Goal: Obtain resource: Download file/media

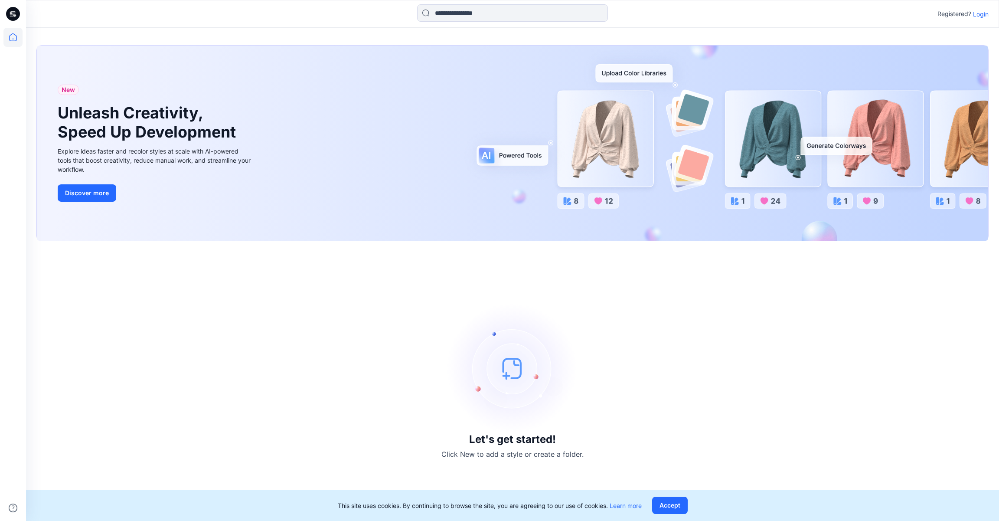
click at [982, 13] on p "Login" at bounding box center [981, 14] width 16 height 9
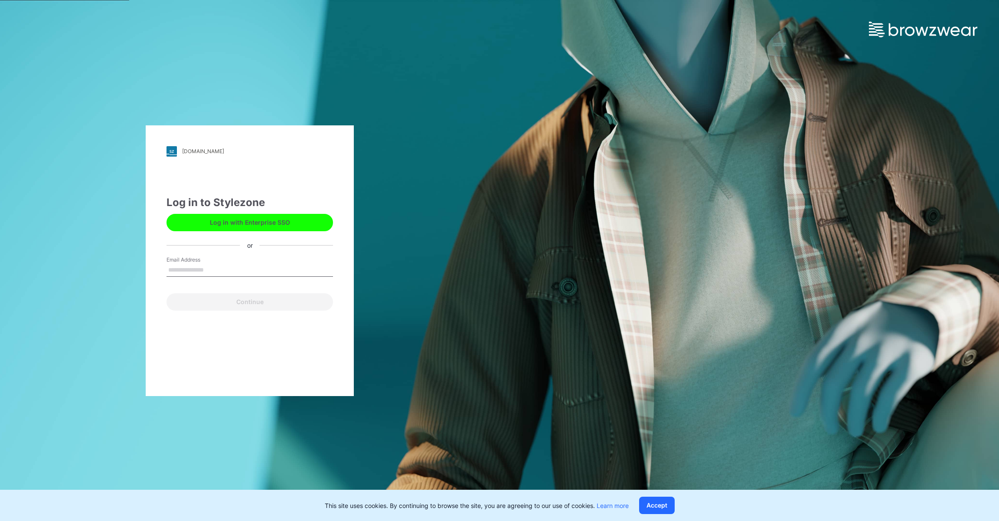
click at [285, 225] on button "Log in with Enterprise SSO" at bounding box center [250, 222] width 167 height 17
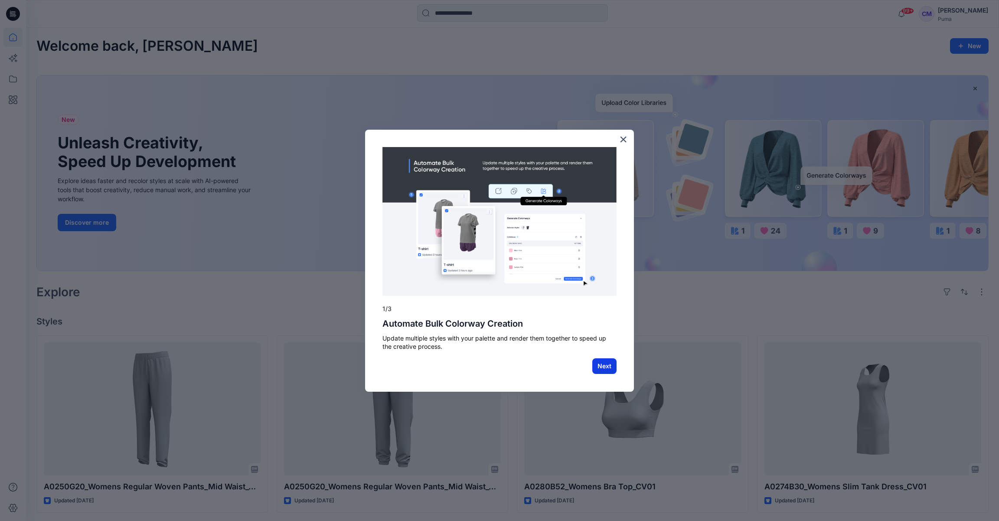
click at [607, 368] on button "Next" at bounding box center [604, 366] width 24 height 16
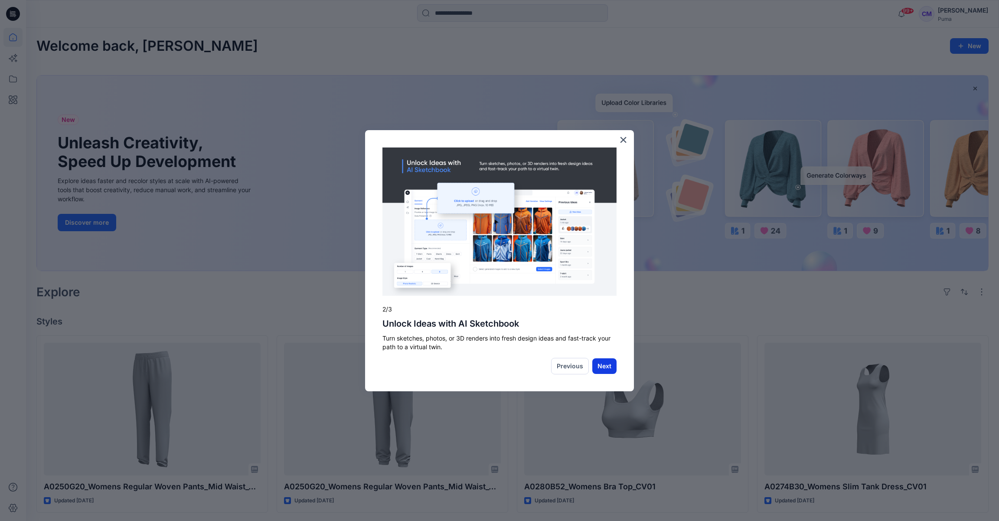
click at [601, 370] on button "Next" at bounding box center [604, 366] width 24 height 16
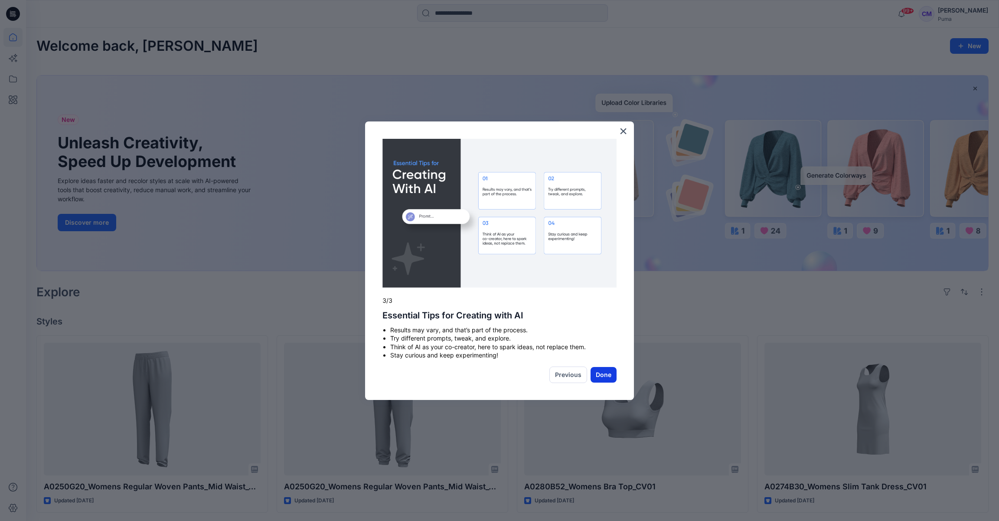
click at [603, 377] on button "Done" at bounding box center [604, 375] width 26 height 16
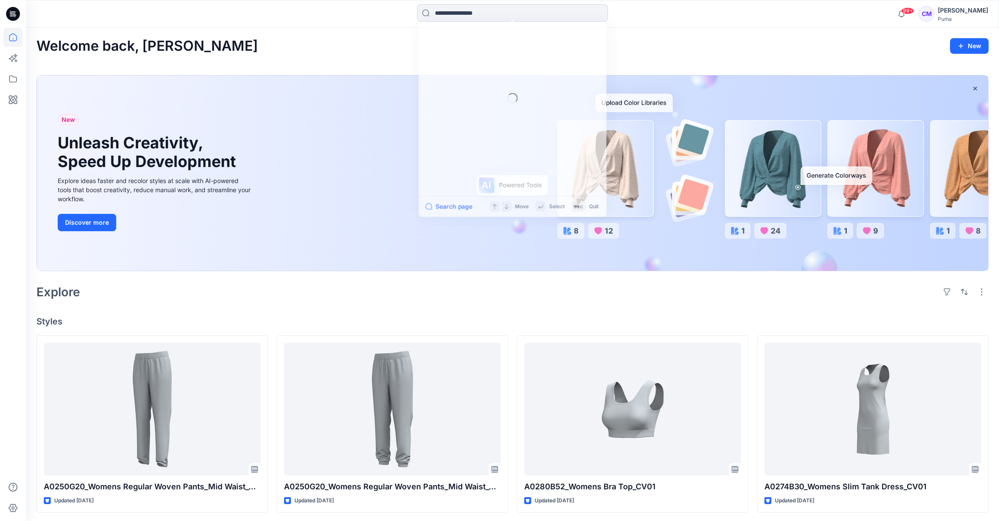
click at [492, 19] on input at bounding box center [512, 12] width 191 height 17
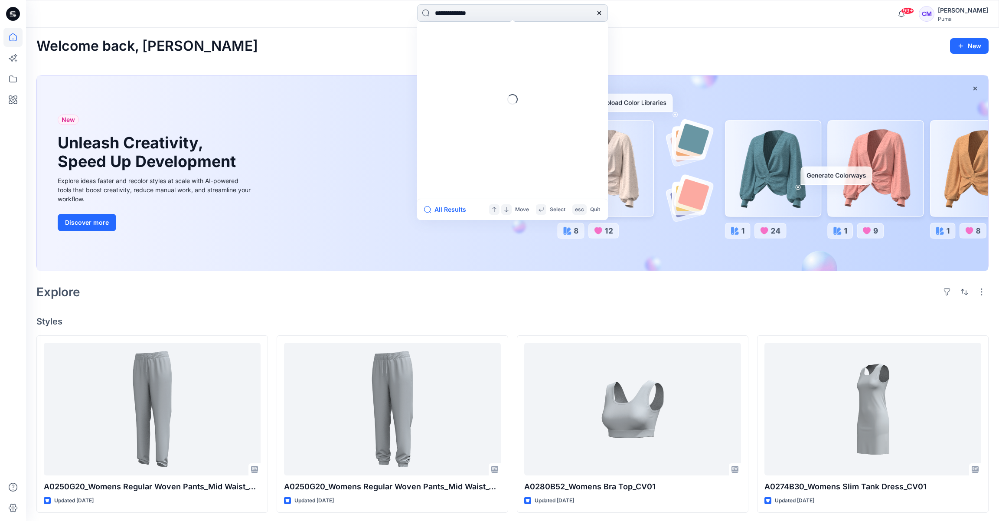
type input "**********"
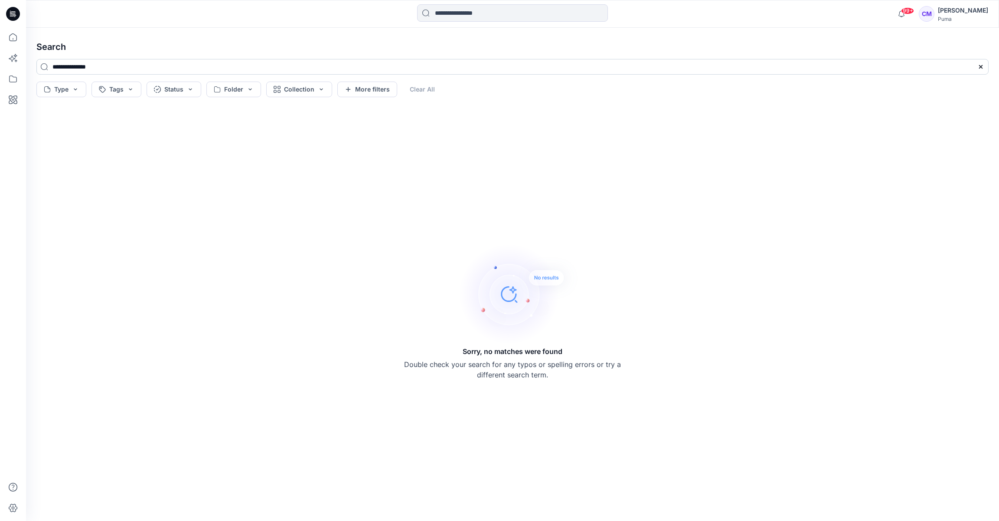
click at [137, 66] on input "**********" at bounding box center [512, 67] width 952 height 16
drag, startPoint x: 137, startPoint y: 66, endPoint x: 45, endPoint y: 66, distance: 91.5
click at [45, 66] on input "**********" at bounding box center [512, 67] width 952 height 16
type input "*****"
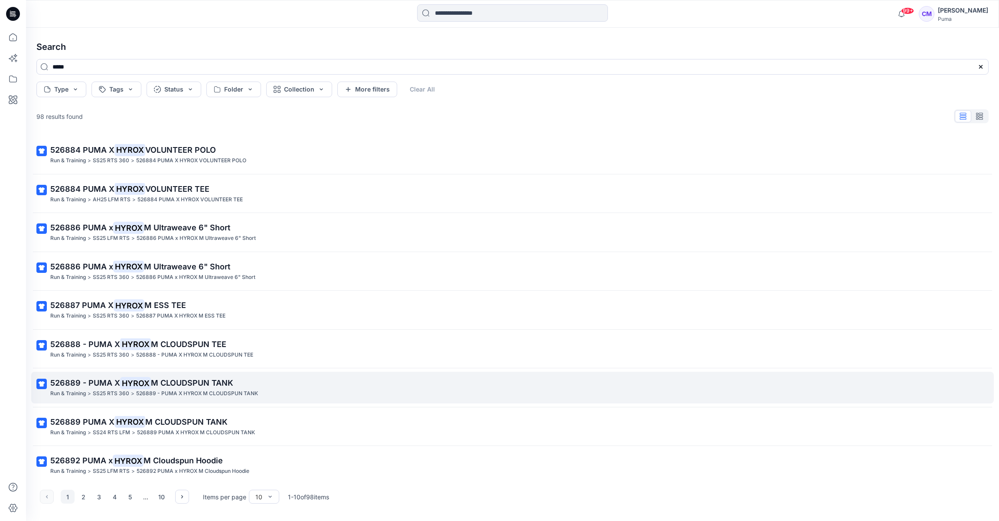
click at [297, 384] on p "526889 - PUMA X HYROX M CLOUDSPUN TANK" at bounding box center [511, 383] width 923 height 12
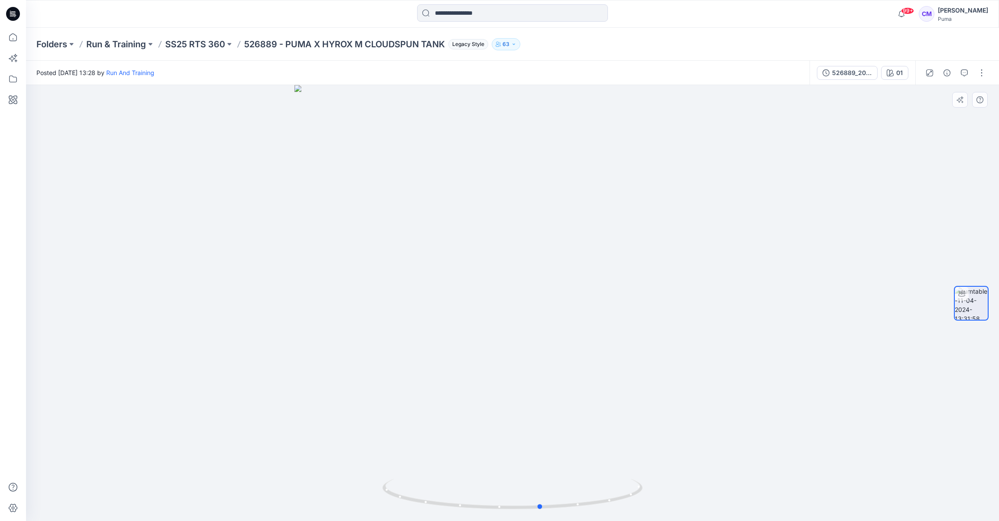
drag, startPoint x: 533, startPoint y: 408, endPoint x: 301, endPoint y: 366, distance: 234.8
click at [301, 366] on div at bounding box center [512, 303] width 973 height 436
click at [203, 43] on p "SS25 RTS 360" at bounding box center [195, 44] width 60 height 12
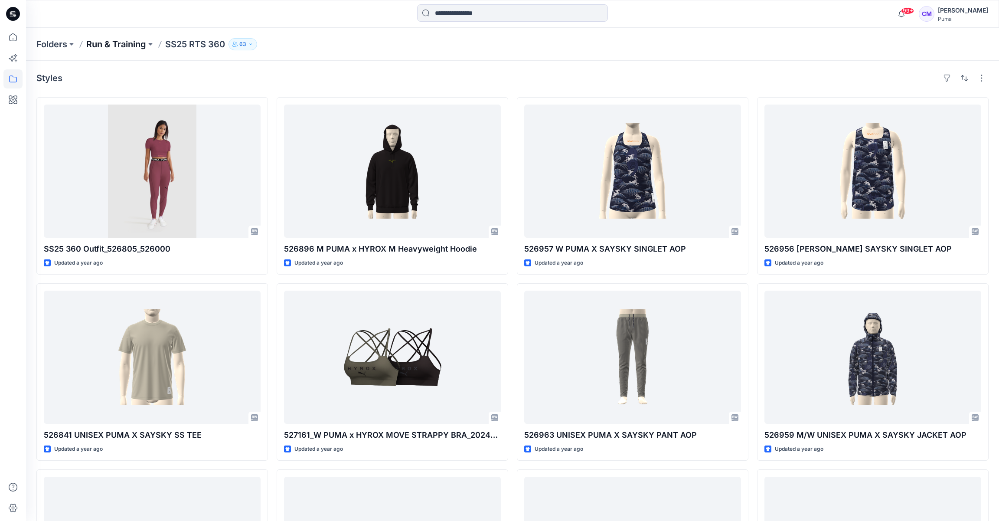
click at [128, 46] on p "Run & Training" at bounding box center [116, 44] width 60 height 12
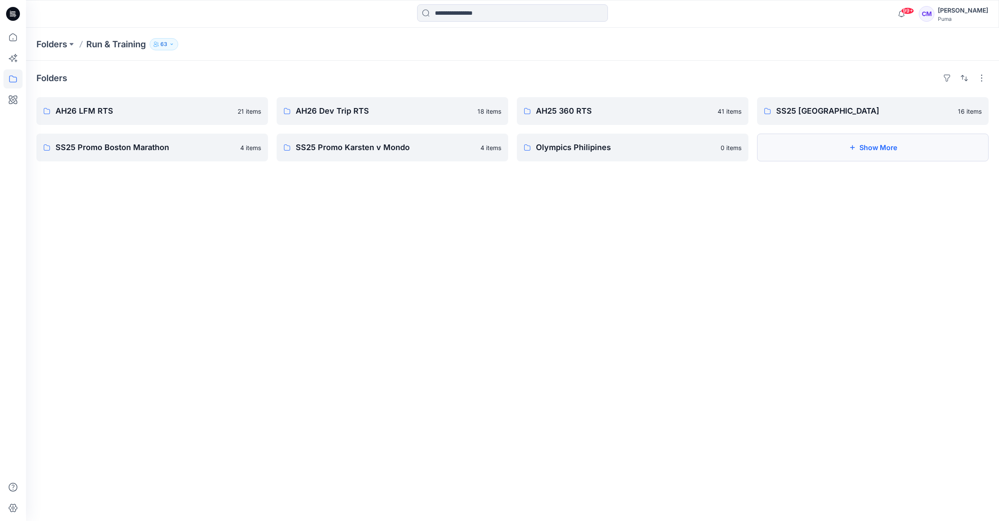
click at [935, 144] on button "Show More" at bounding box center [873, 148] width 232 height 28
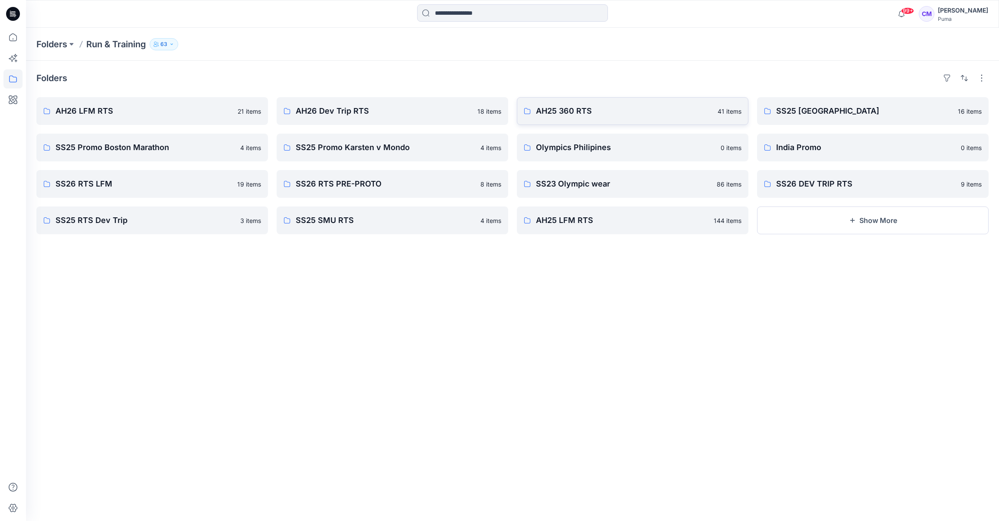
click at [660, 113] on p "AH25 360 RTS" at bounding box center [624, 111] width 177 height 12
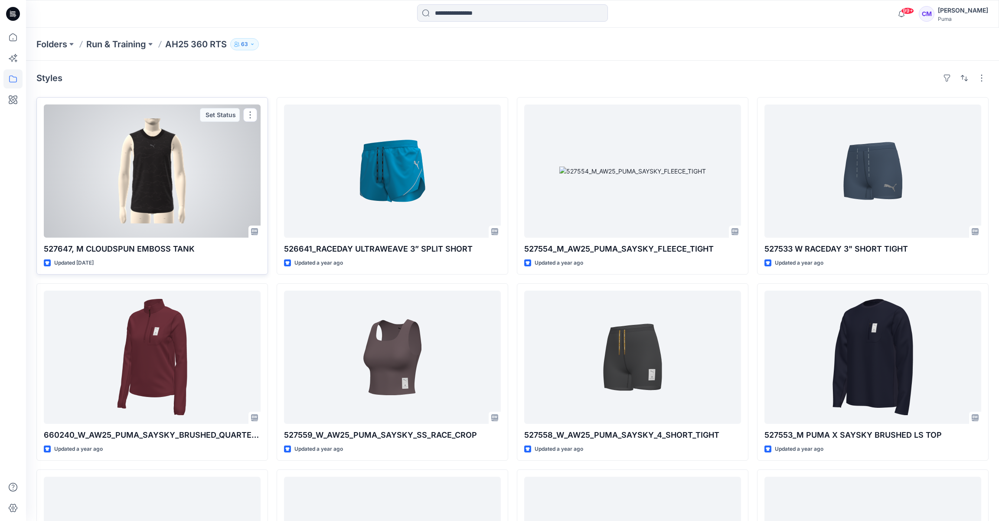
click at [193, 198] on div at bounding box center [152, 171] width 217 height 133
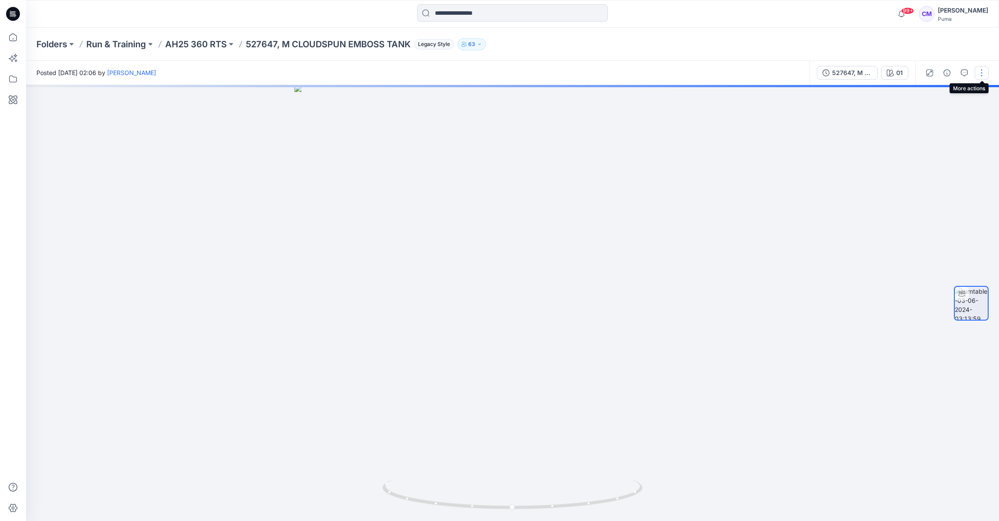
click at [982, 75] on button "button" at bounding box center [982, 73] width 14 height 14
click at [830, 113] on div at bounding box center [512, 303] width 973 height 436
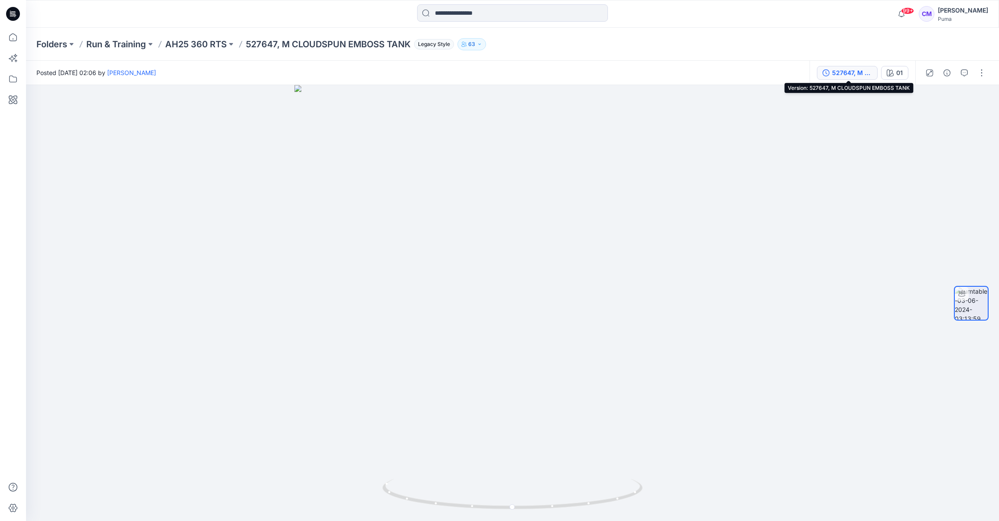
click at [870, 73] on div "527647, M CLOUDSPUN EMBOSS TANK" at bounding box center [852, 73] width 40 height 10
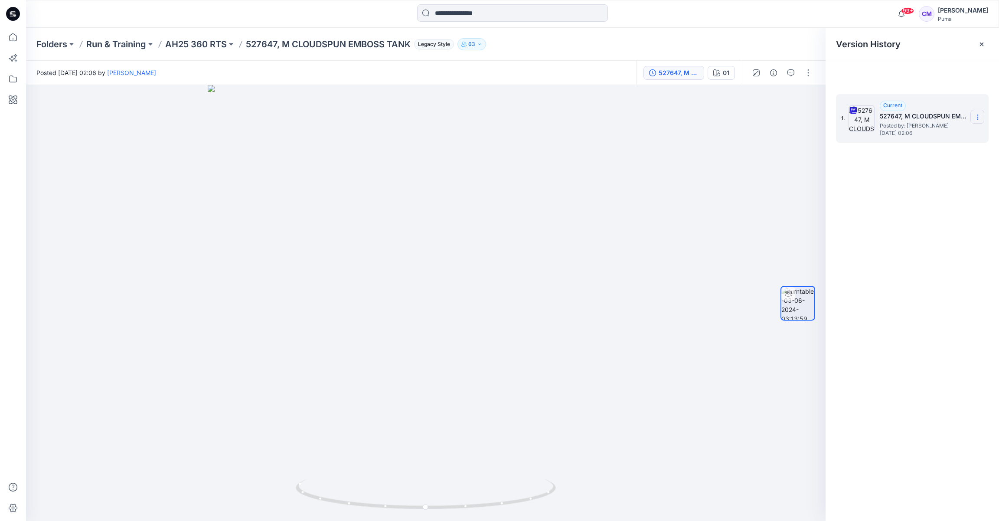
click at [975, 121] on section at bounding box center [978, 117] width 14 height 14
click at [948, 136] on span "Download Source BW File" at bounding box center [934, 134] width 72 height 10
drag, startPoint x: 475, startPoint y: 337, endPoint x: 463, endPoint y: 340, distance: 12.8
click at [463, 340] on div at bounding box center [426, 303] width 800 height 436
click at [220, 46] on p "AH25 360 RTS" at bounding box center [196, 44] width 62 height 12
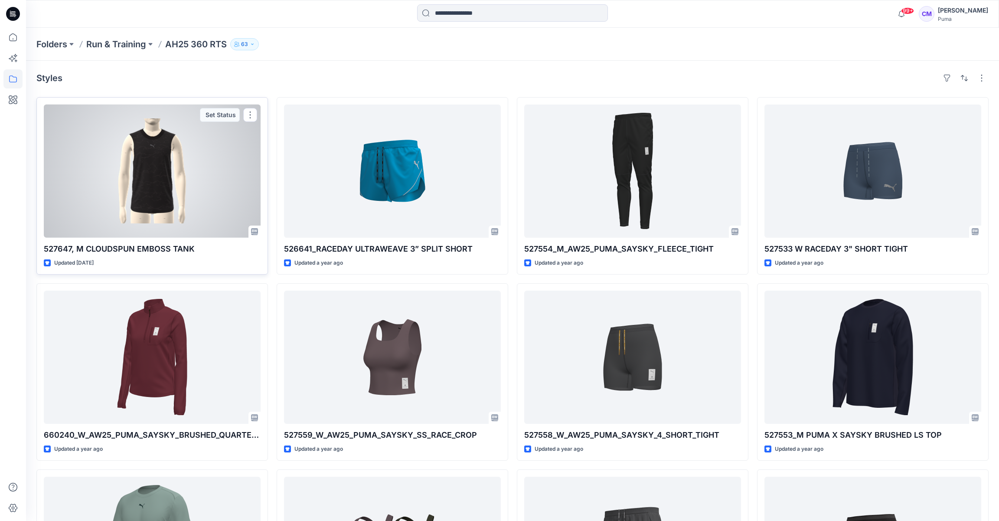
click at [197, 205] on div at bounding box center [152, 171] width 217 height 133
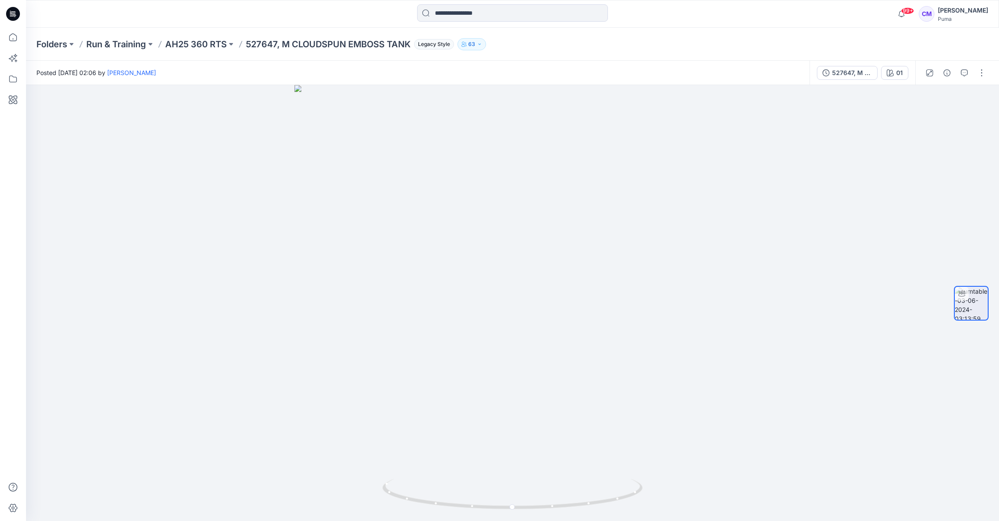
click at [434, 44] on span "Legacy Style" at bounding box center [434, 44] width 40 height 10
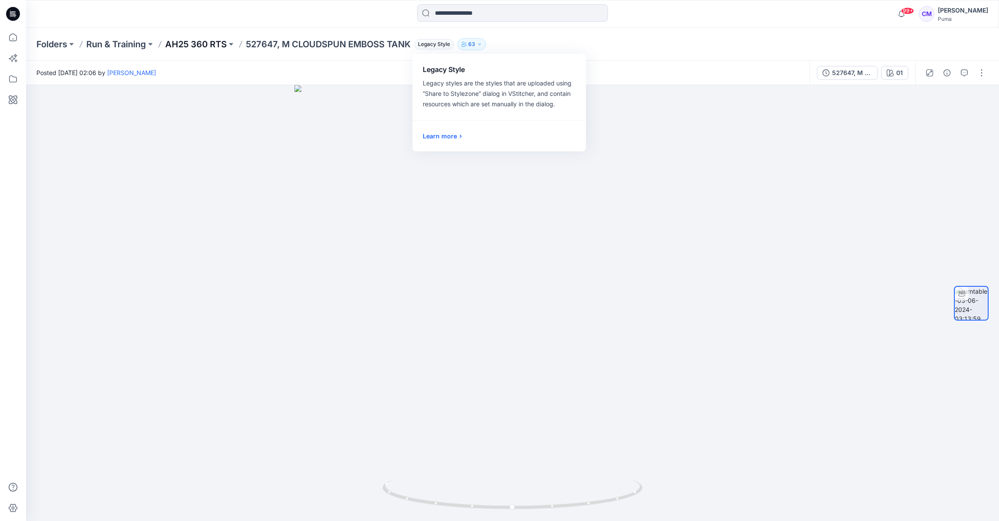
click at [203, 43] on p "AH25 360 RTS" at bounding box center [196, 44] width 62 height 12
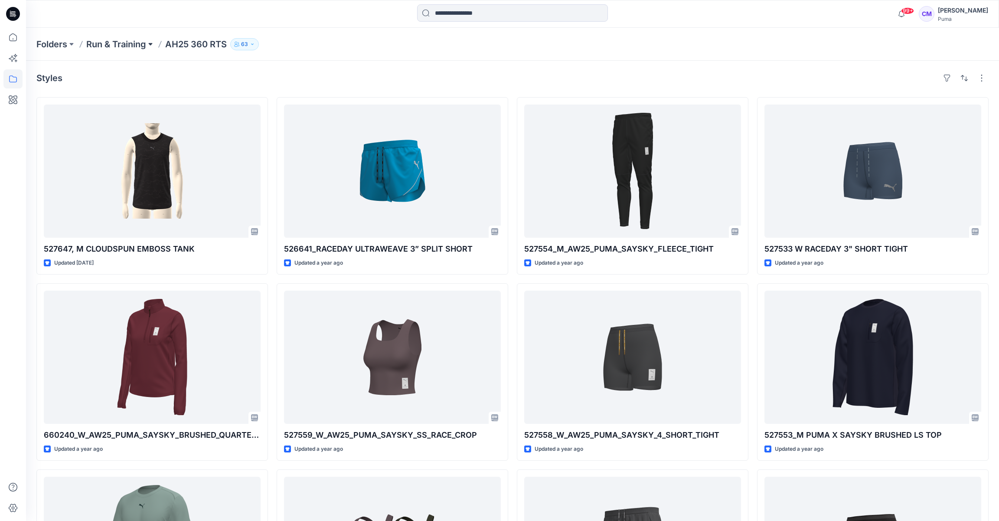
click at [149, 44] on button at bounding box center [150, 44] width 9 height 12
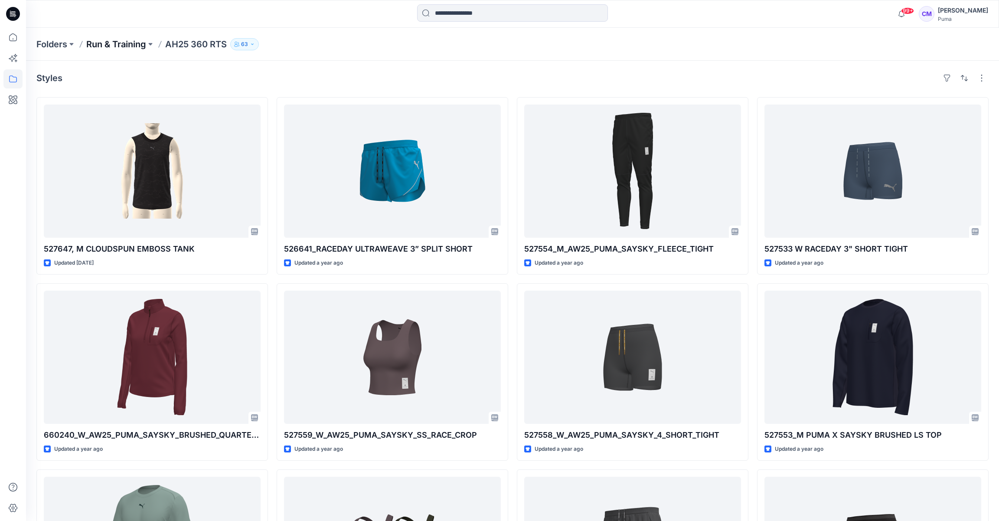
click at [137, 45] on p "Run & Training" at bounding box center [116, 44] width 60 height 12
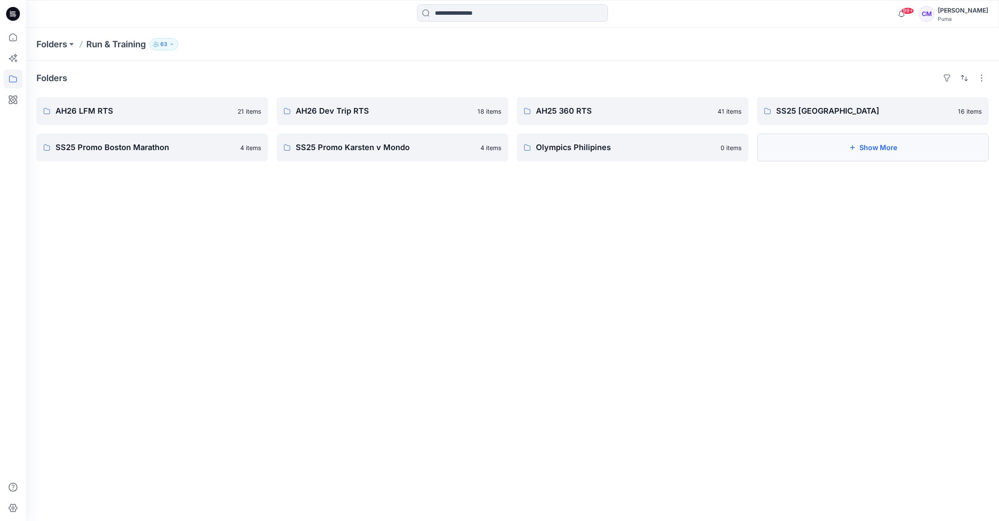
click at [914, 152] on button "Show More" at bounding box center [873, 148] width 232 height 28
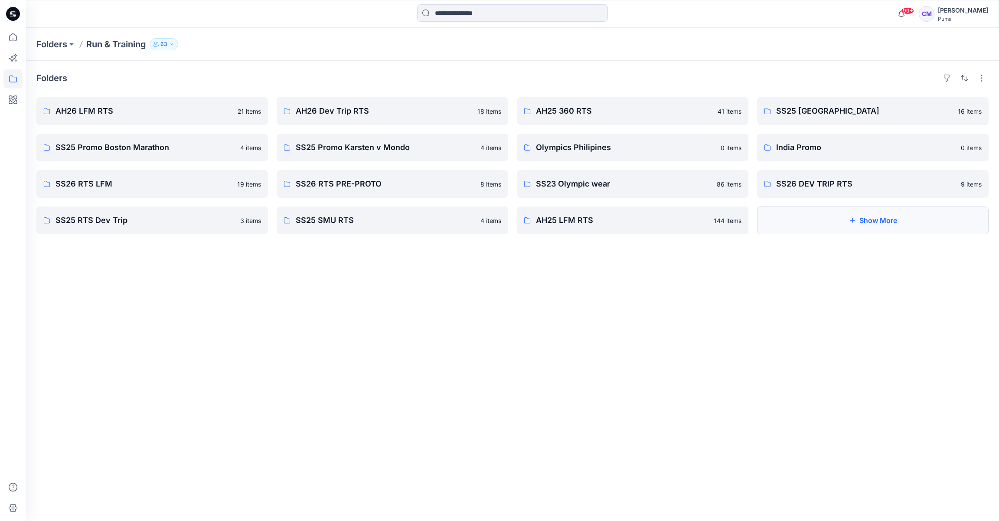
click at [857, 216] on button "Show More" at bounding box center [873, 220] width 232 height 28
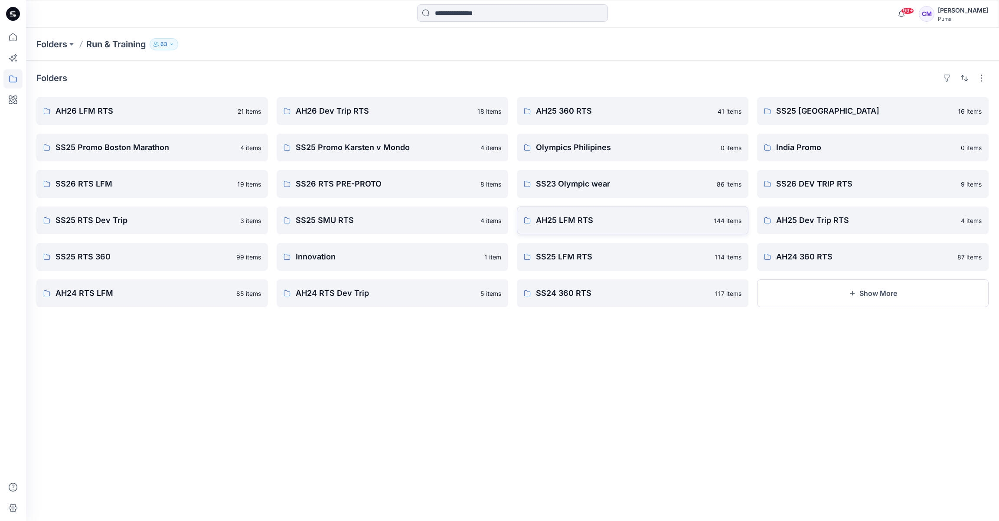
click at [643, 225] on p "AH25 LFM RTS" at bounding box center [622, 220] width 173 height 12
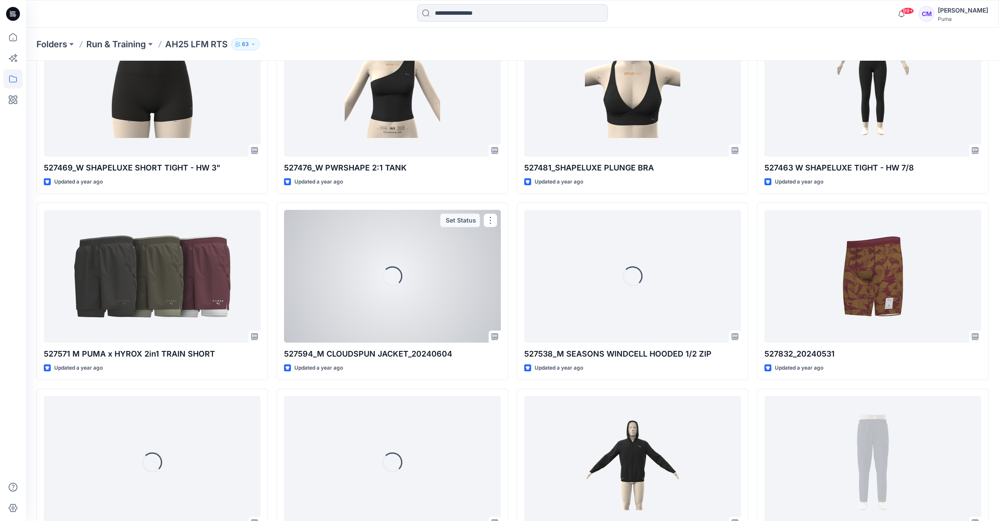
scroll to position [1571, 0]
